Goal: Navigation & Orientation: Find specific page/section

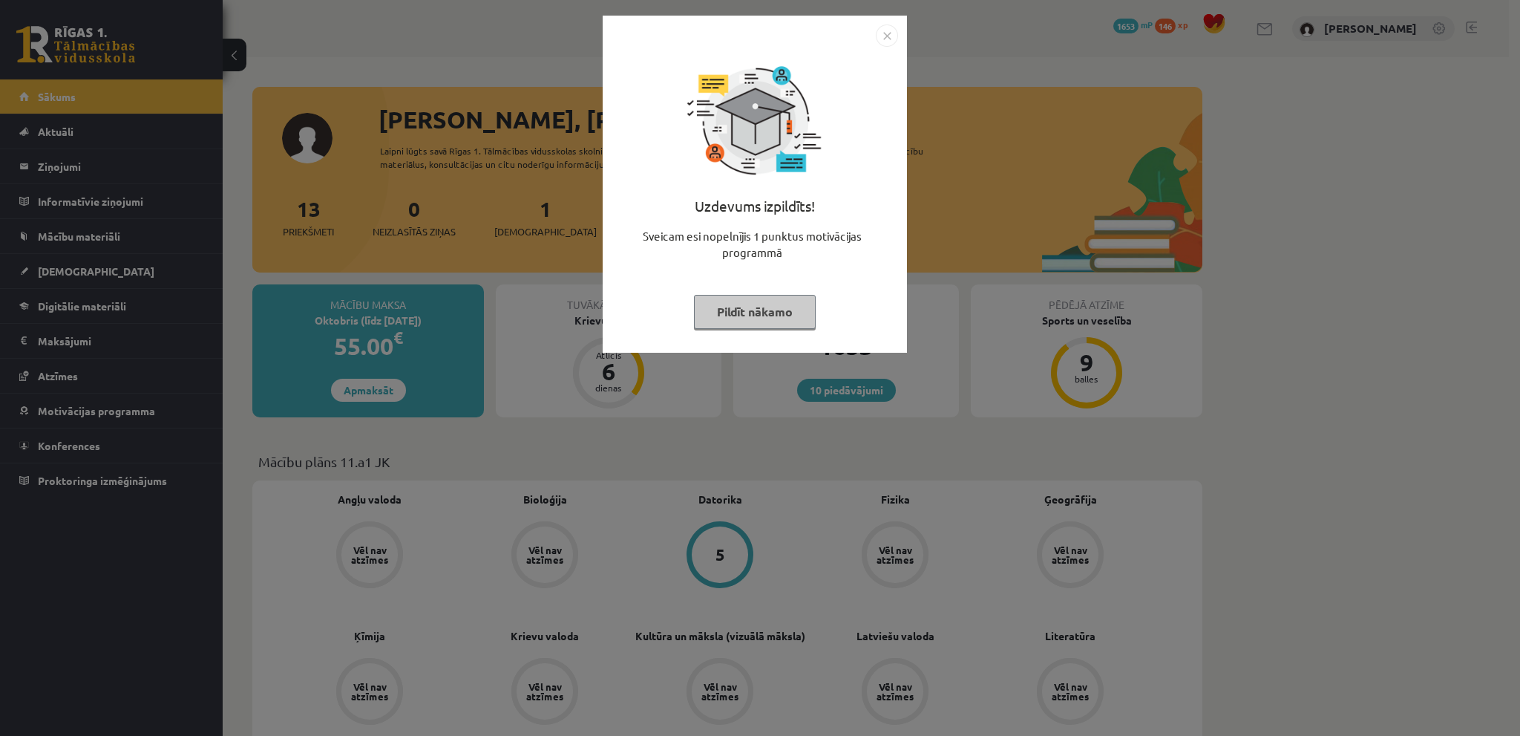
click at [880, 29] on img "Close" at bounding box center [887, 35] width 22 height 22
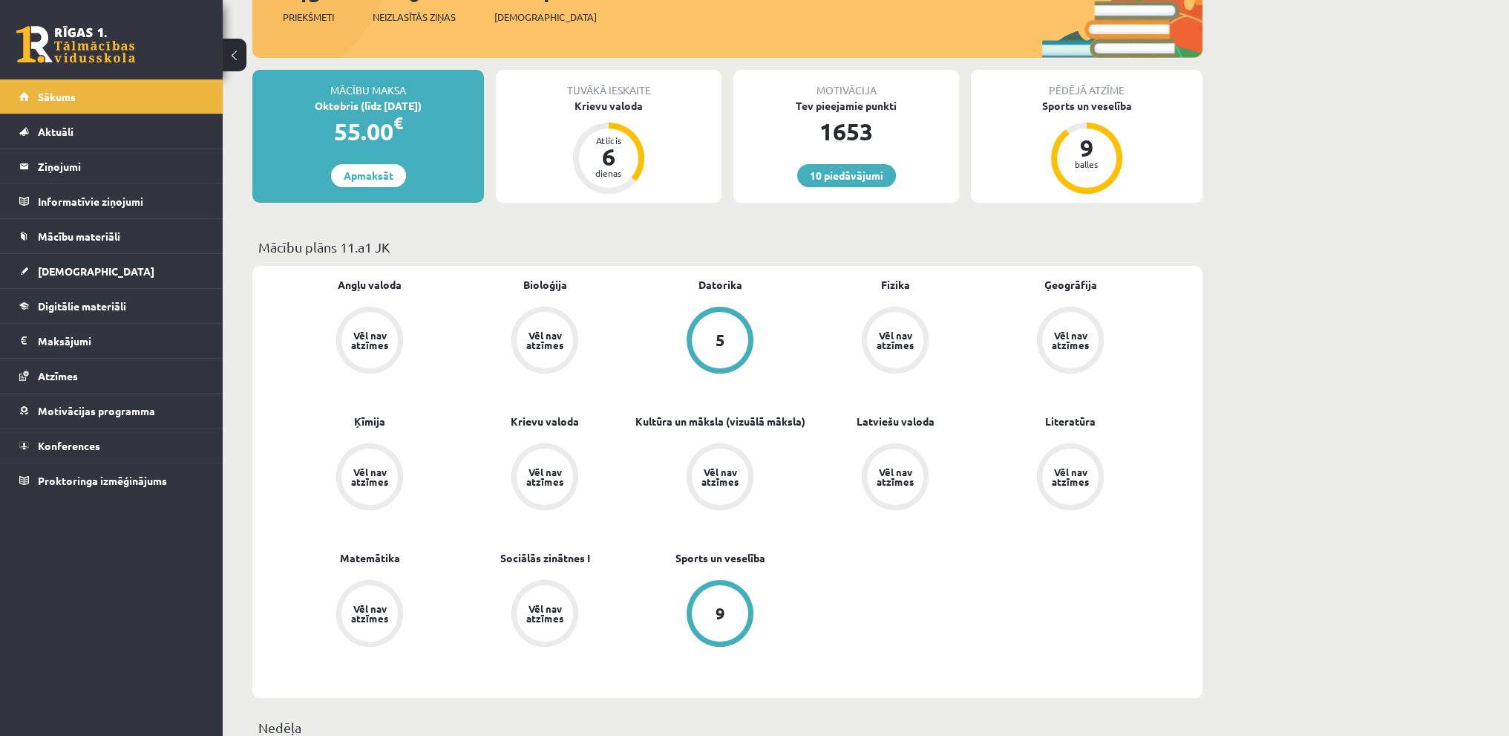
scroll to position [223, 0]
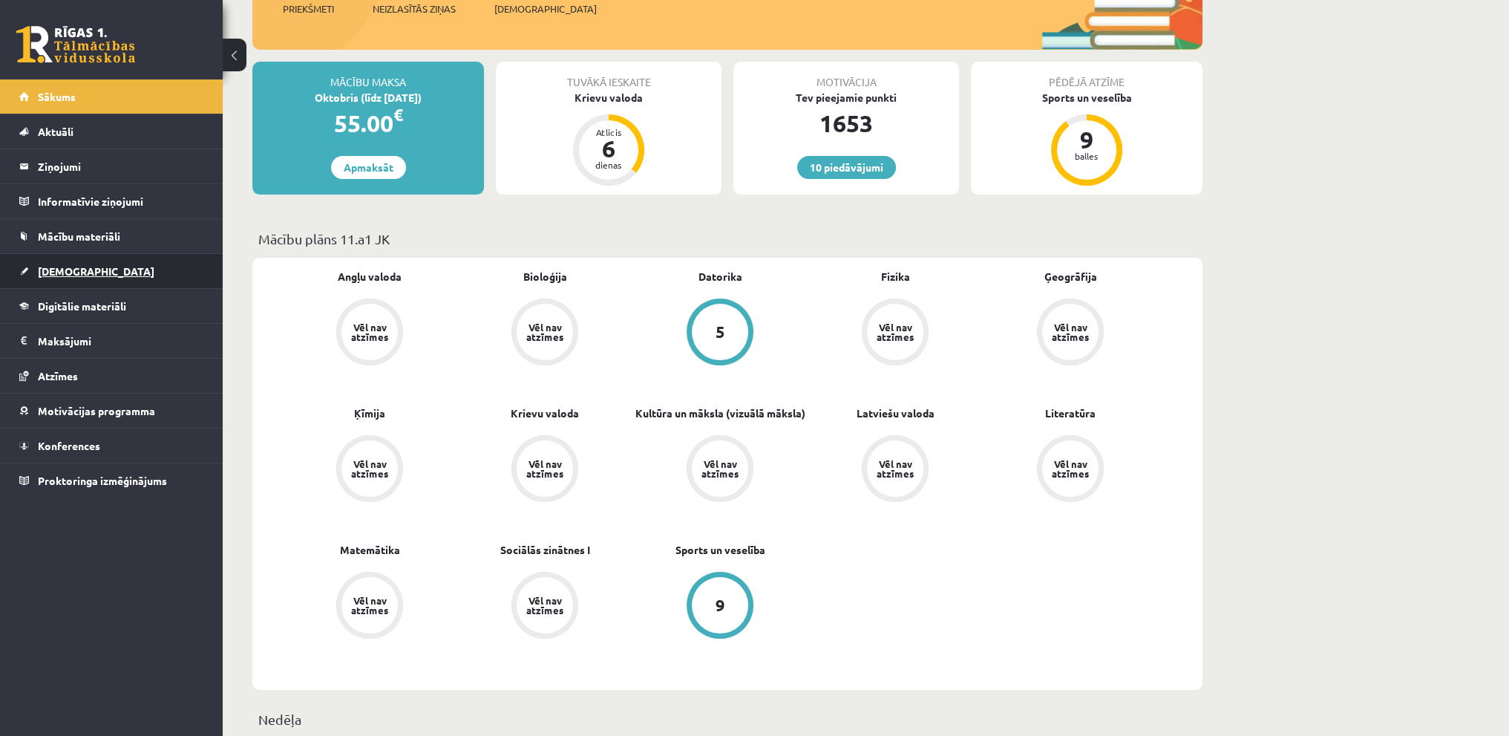
click at [89, 255] on link "[DEMOGRAPHIC_DATA]" at bounding box center [111, 271] width 185 height 34
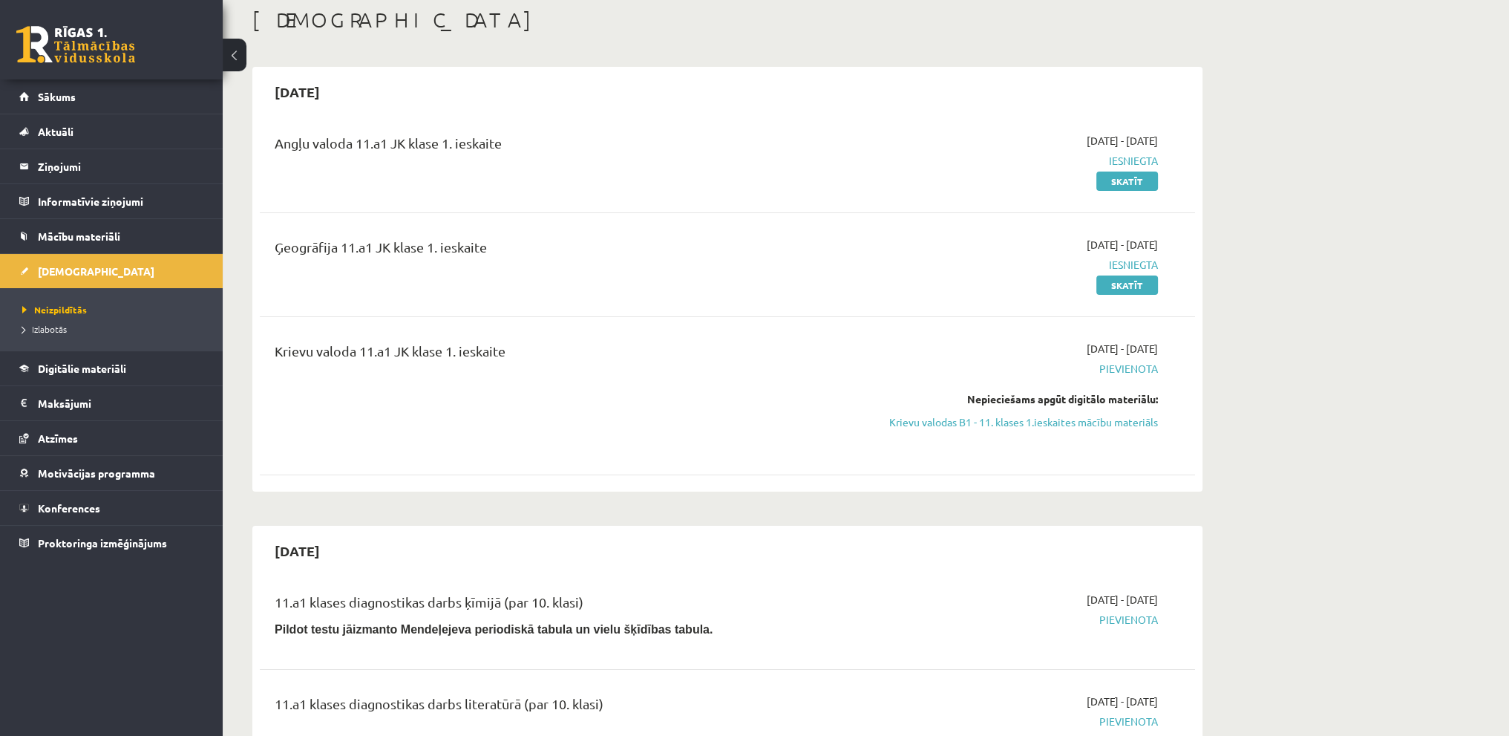
scroll to position [74, 0]
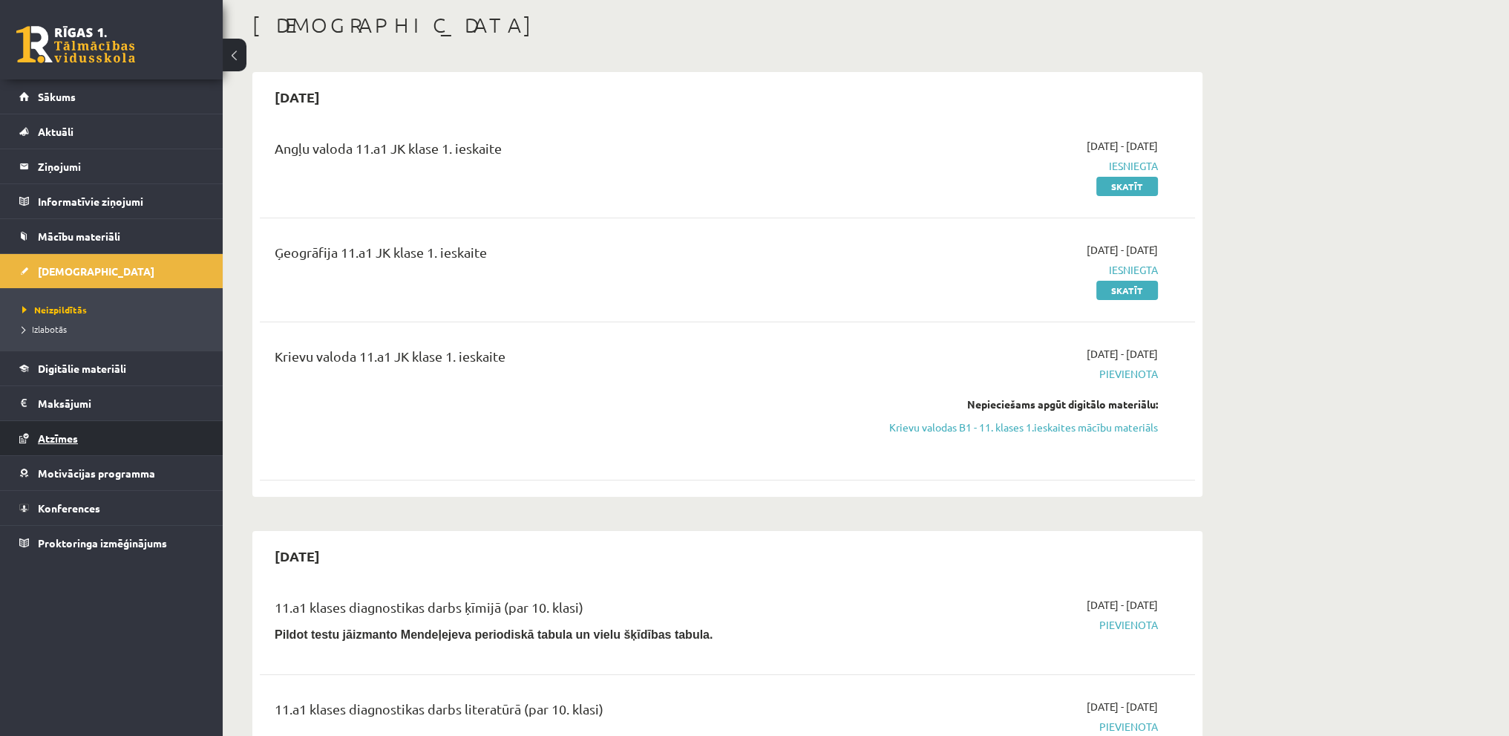
click at [134, 428] on link "Atzīmes" at bounding box center [111, 438] width 185 height 34
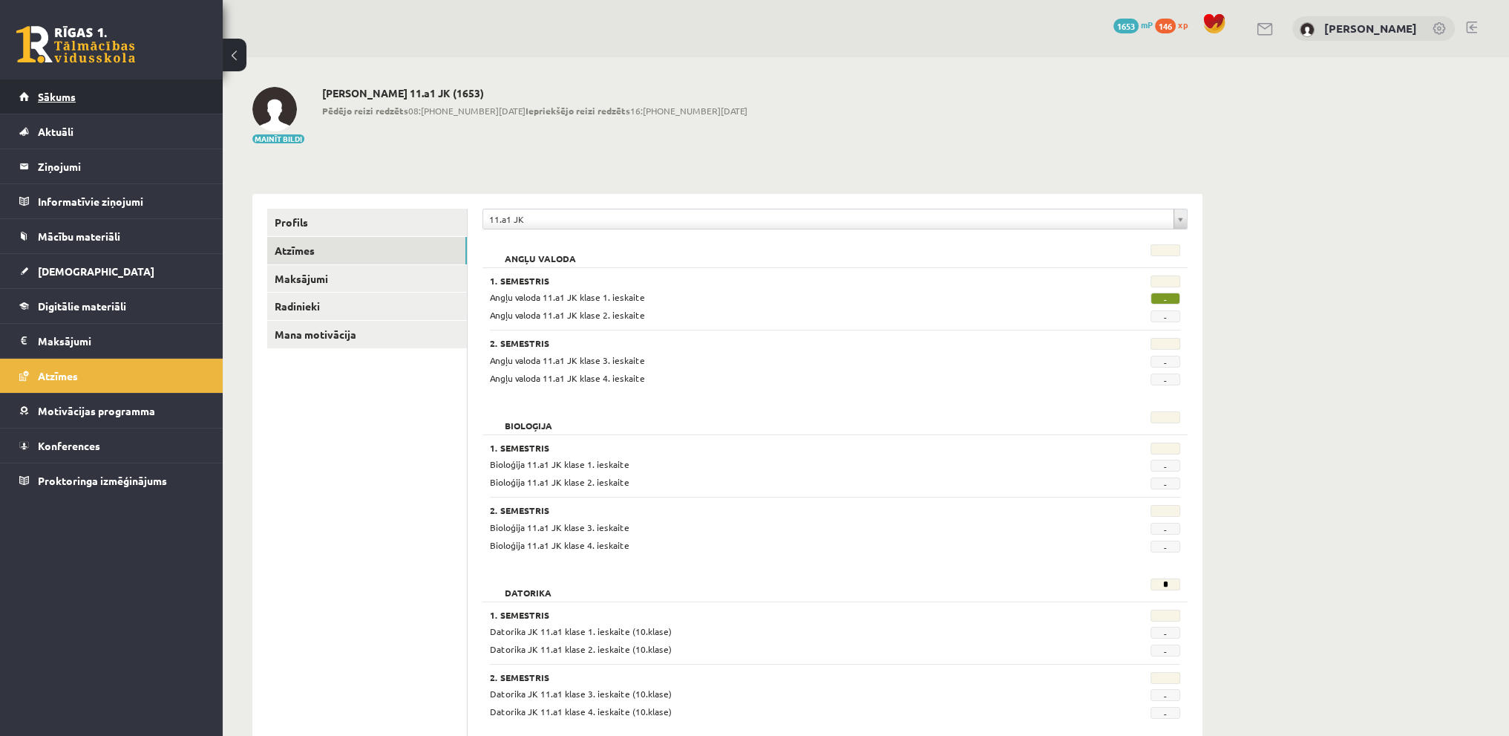
click at [127, 94] on link "Sākums" at bounding box center [111, 96] width 185 height 34
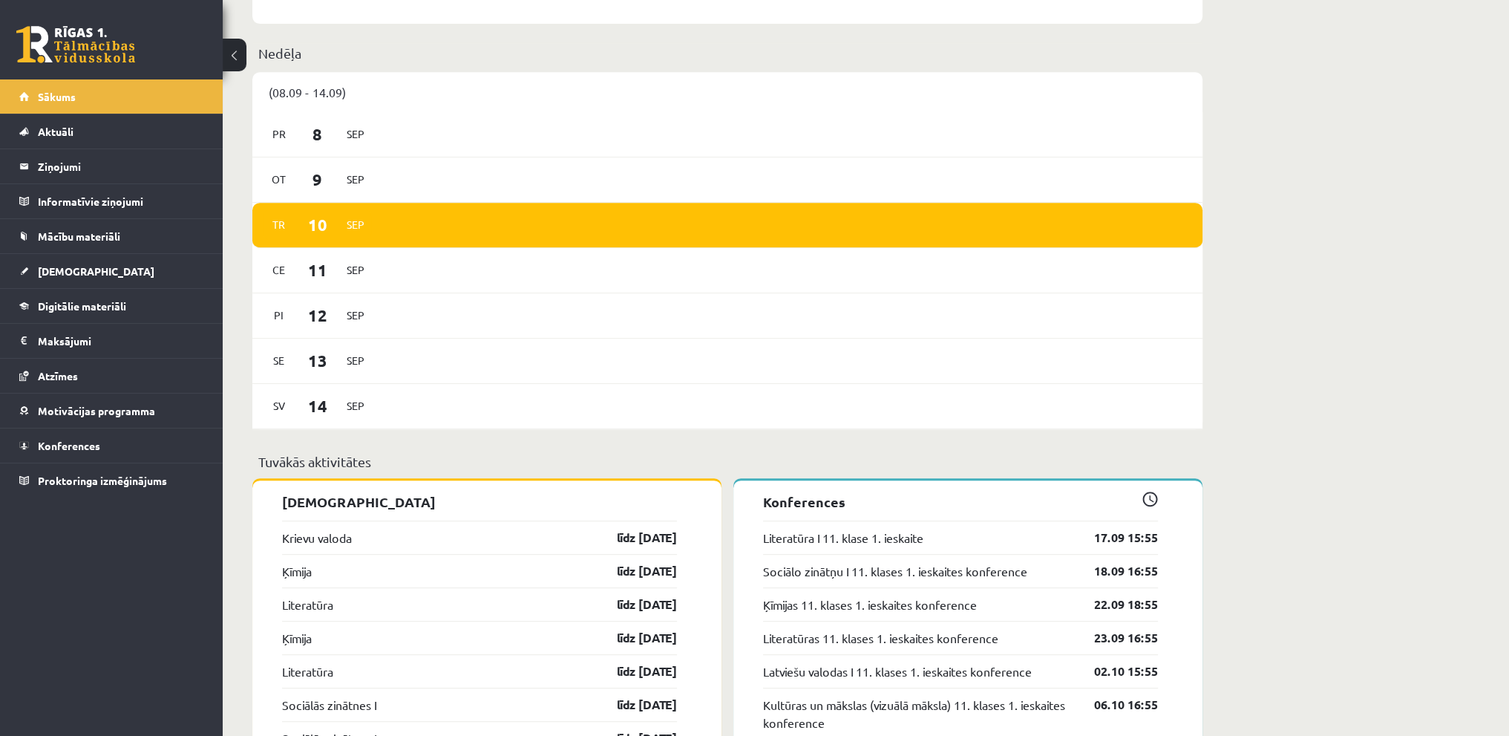
scroll to position [891, 0]
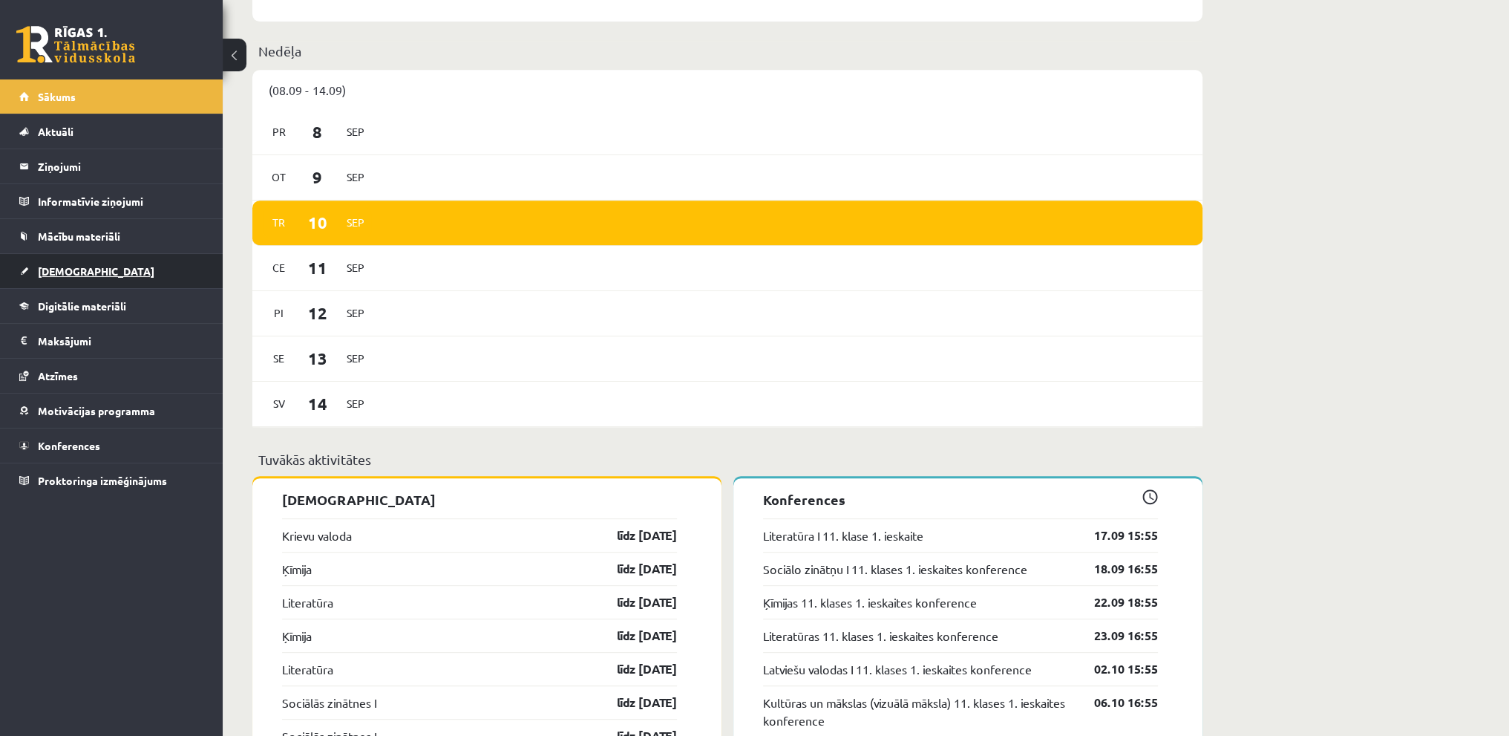
click at [95, 269] on link "[DEMOGRAPHIC_DATA]" at bounding box center [111, 271] width 185 height 34
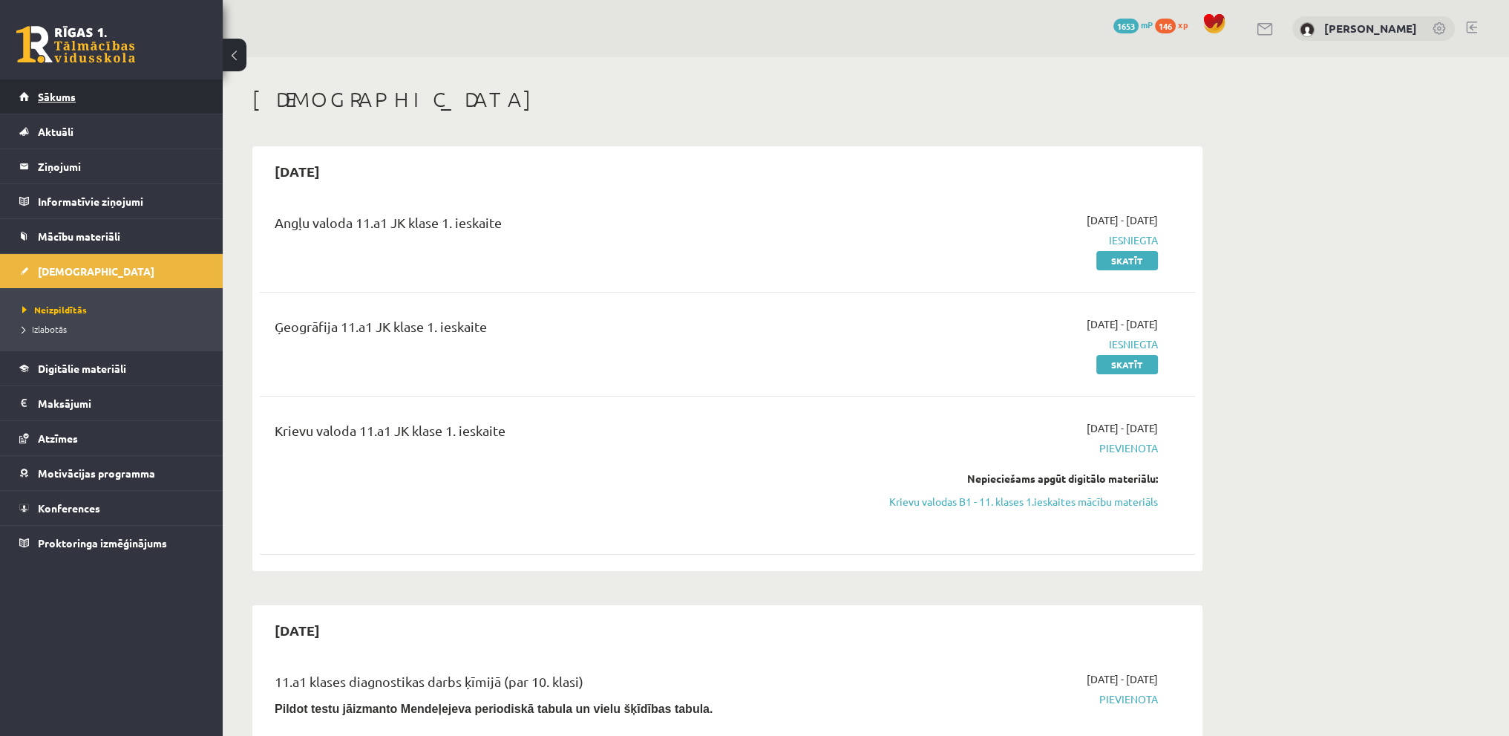
click at [159, 98] on link "Sākums" at bounding box center [111, 96] width 185 height 34
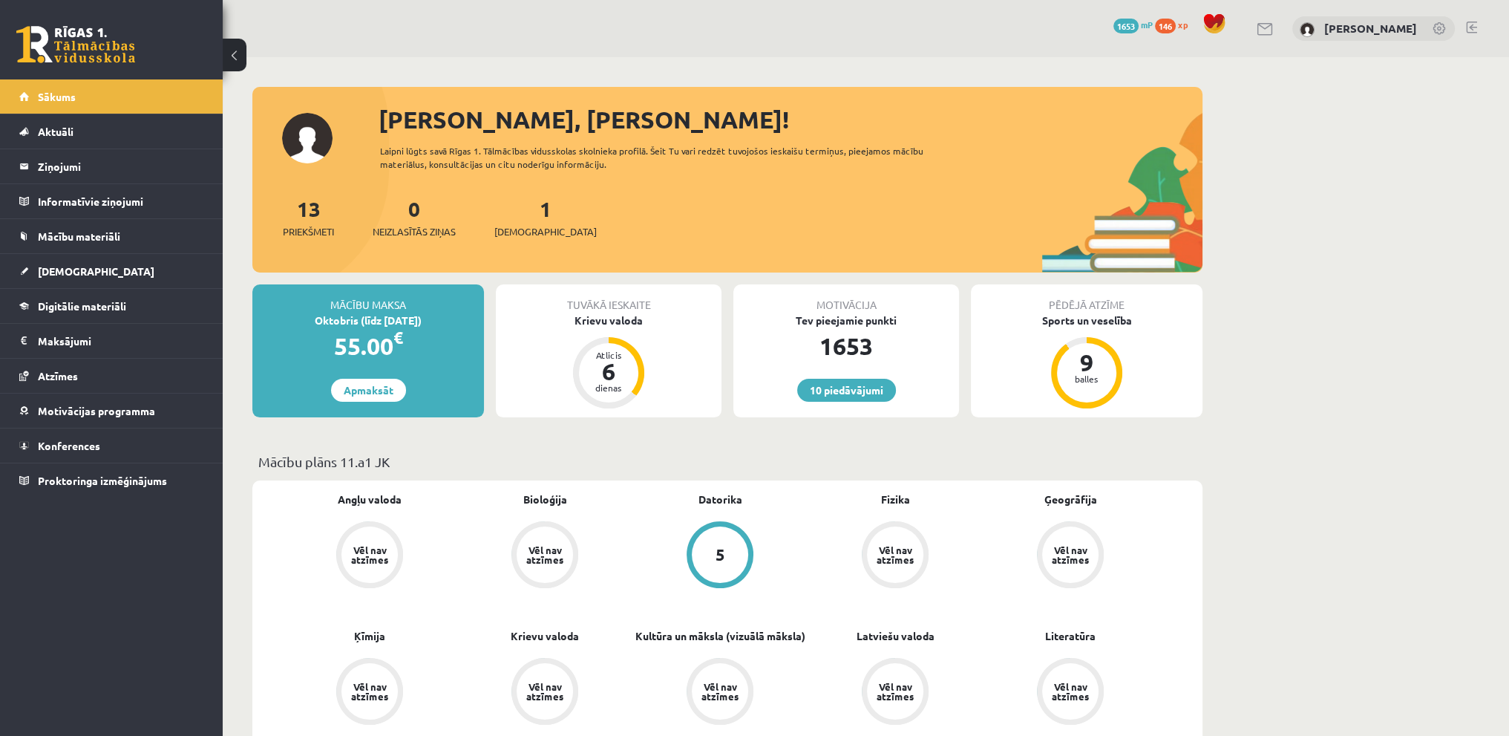
click at [1470, 29] on link at bounding box center [1471, 28] width 11 height 12
